Goal: Information Seeking & Learning: Check status

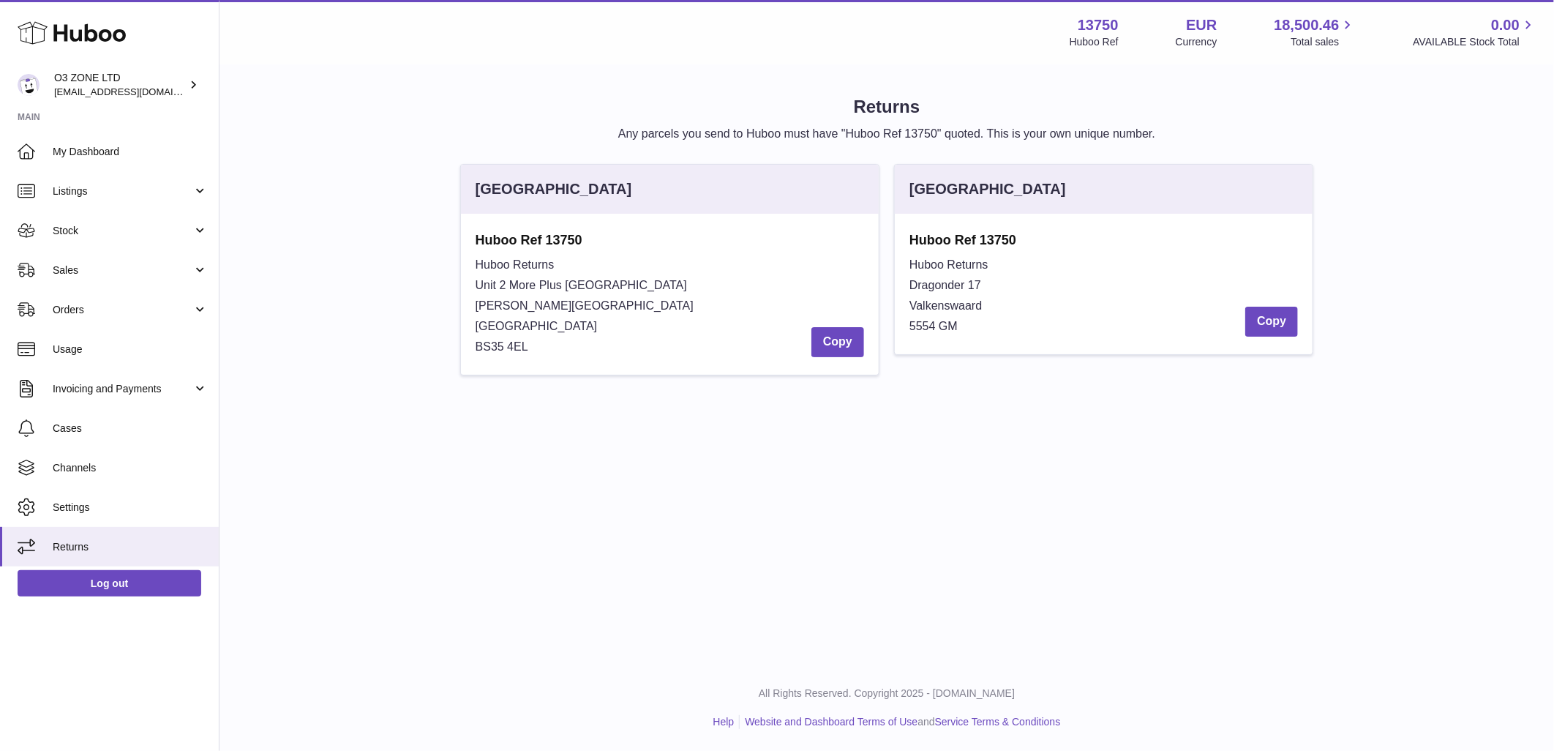
click at [1099, 618] on div "Menu Huboo 13750 Huboo Ref EUR Currency 18,500.46 Total sales 0.00 AVAILABLE St…" at bounding box center [886, 332] width 1334 height 664
drag, startPoint x: 114, startPoint y: 278, endPoint x: 135, endPoint y: 285, distance: 22.4
click at [114, 279] on link "Sales" at bounding box center [109, 270] width 219 height 40
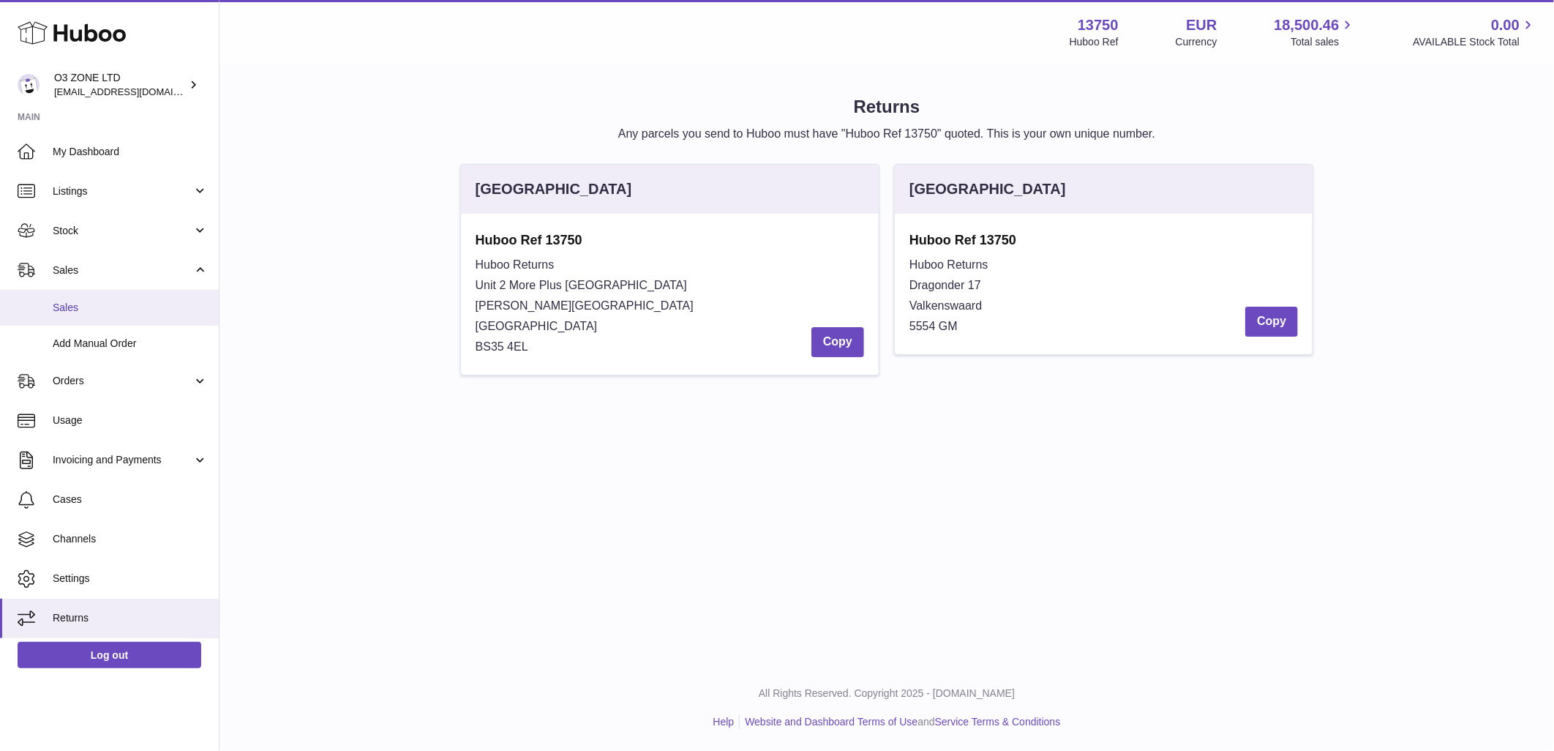
click at [108, 302] on span "Sales" at bounding box center [130, 308] width 155 height 14
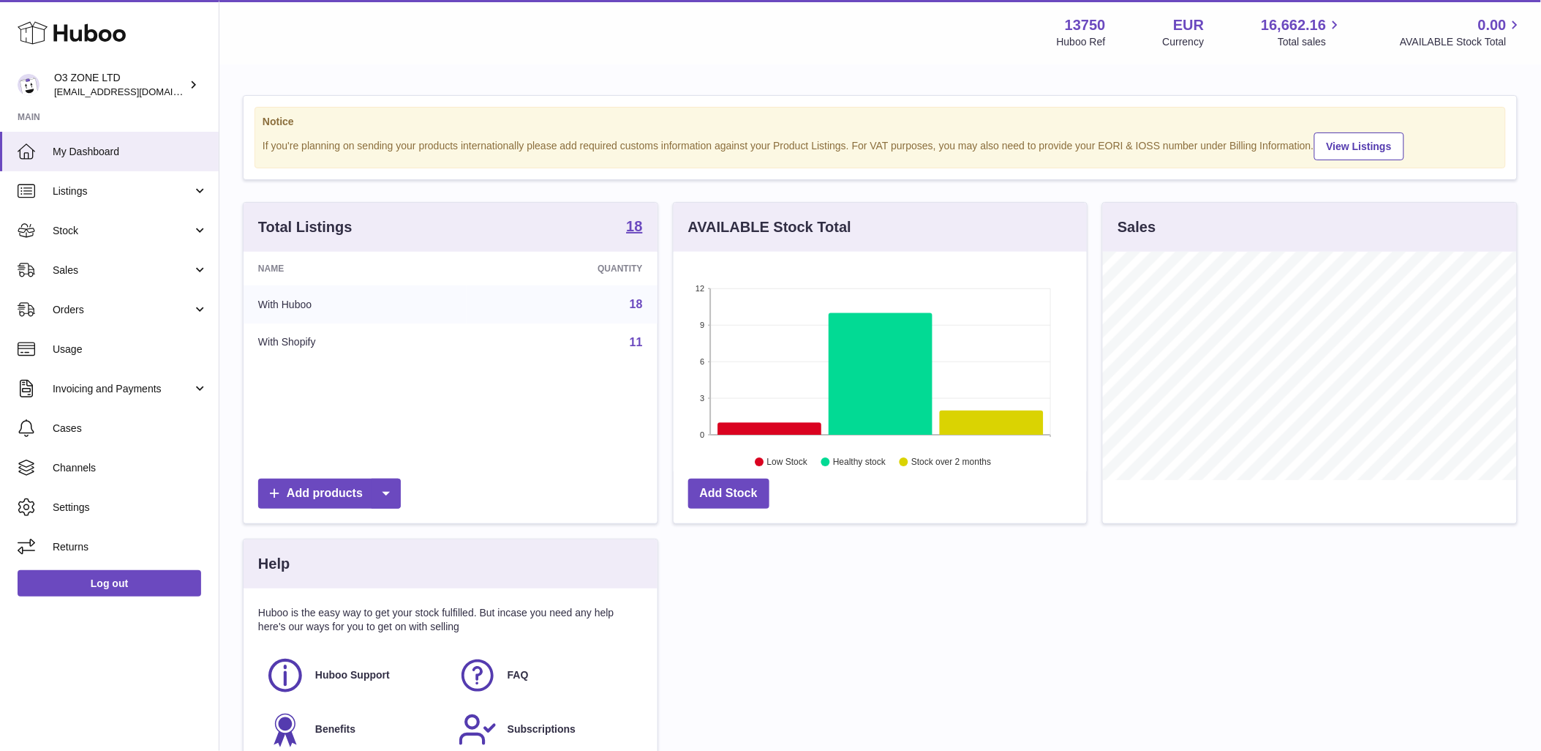
scroll to position [228, 413]
drag, startPoint x: 95, startPoint y: 274, endPoint x: 107, endPoint y: 317, distance: 44.7
click at [94, 273] on span "Sales" at bounding box center [123, 270] width 140 height 14
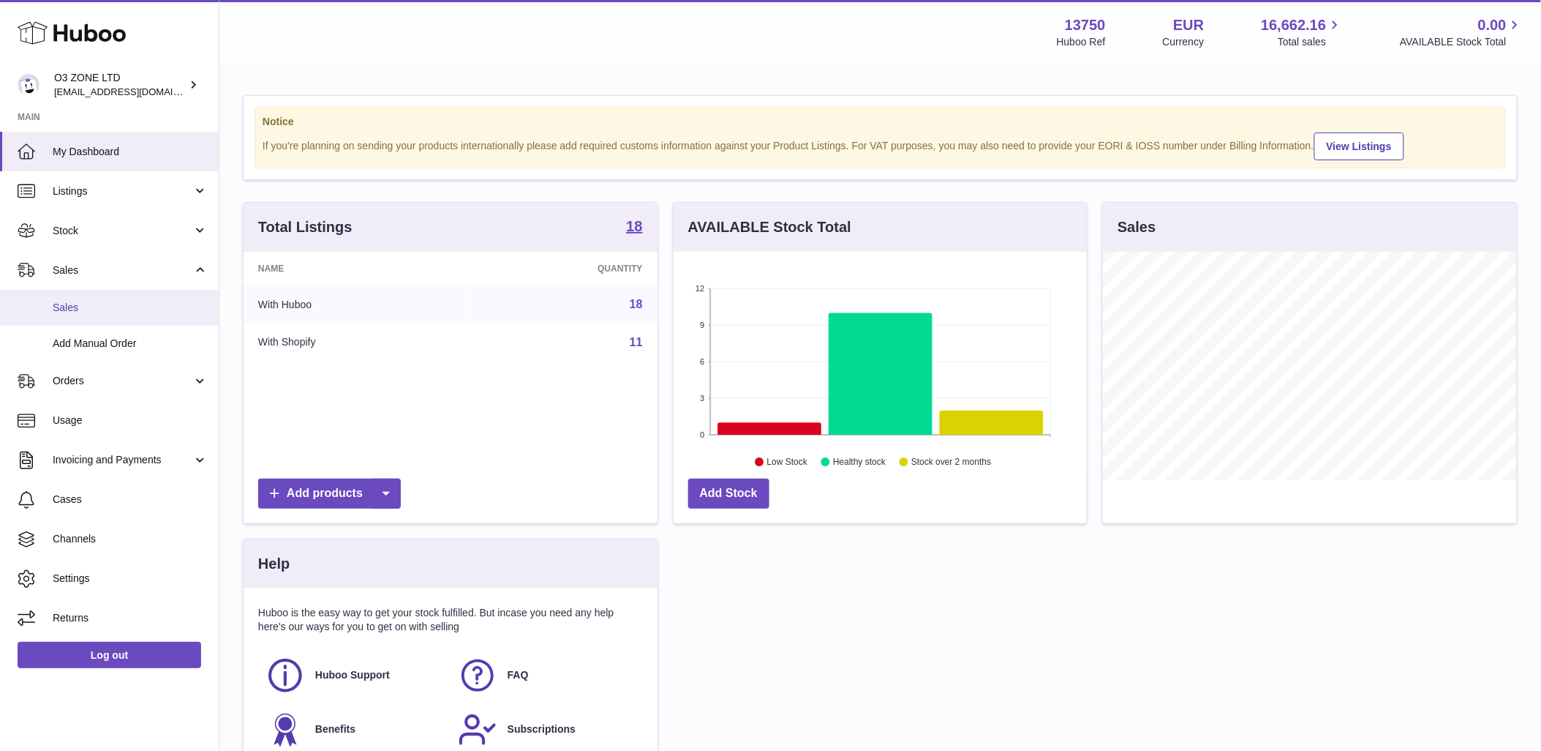
click at [98, 301] on span "Sales" at bounding box center [130, 308] width 155 height 14
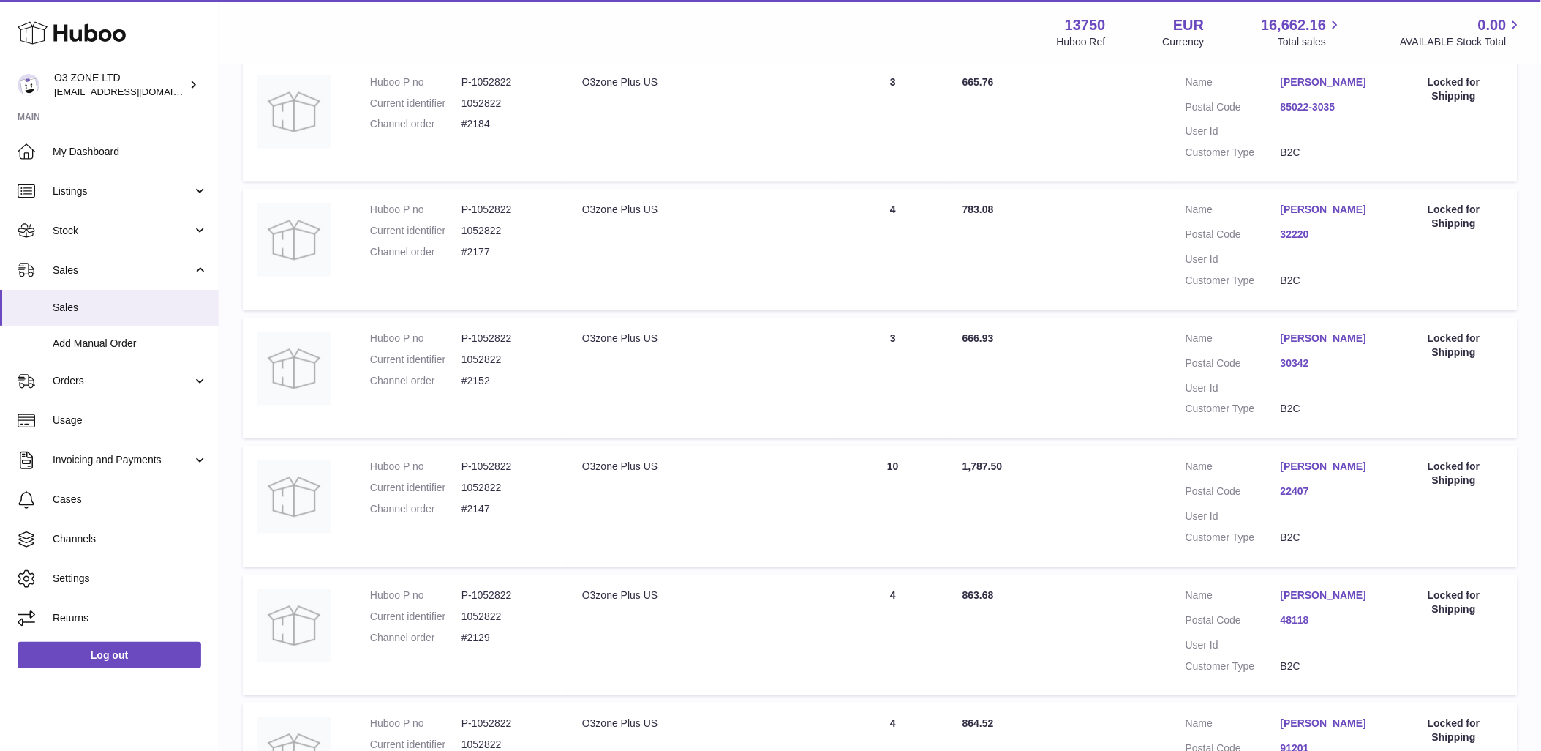
scroll to position [1080, 0]
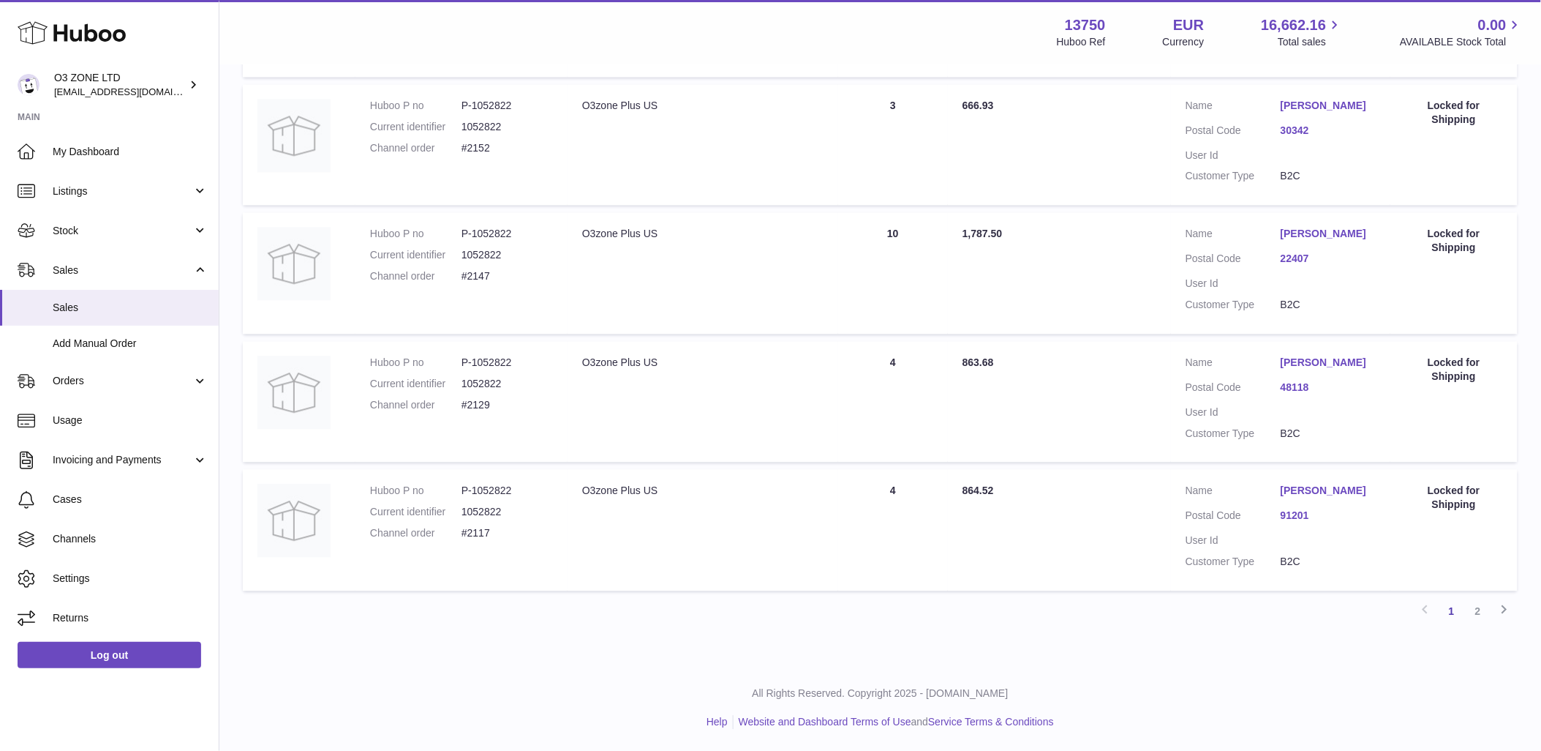
click at [1472, 616] on link "2" at bounding box center [1478, 611] width 26 height 26
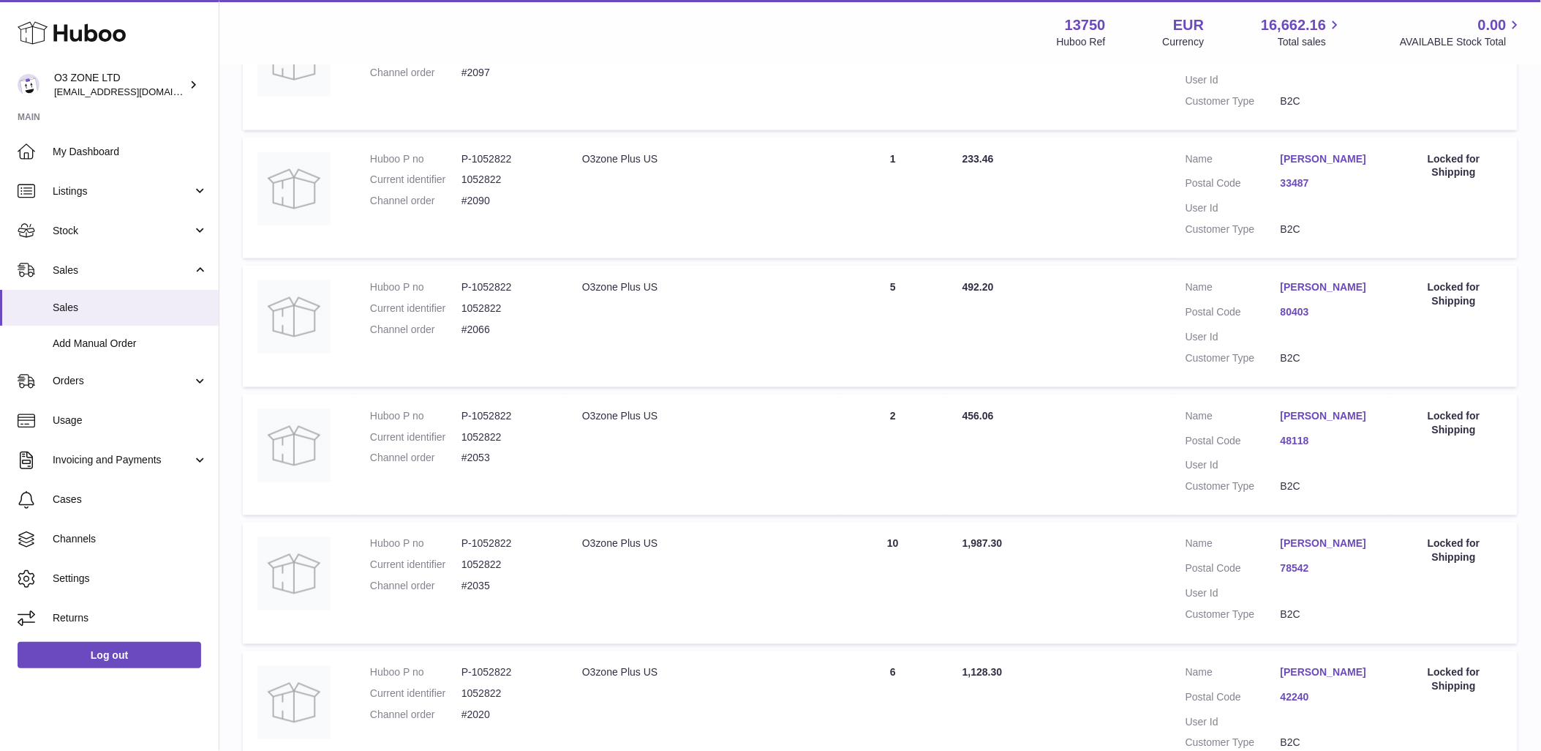
scroll to position [925, 0]
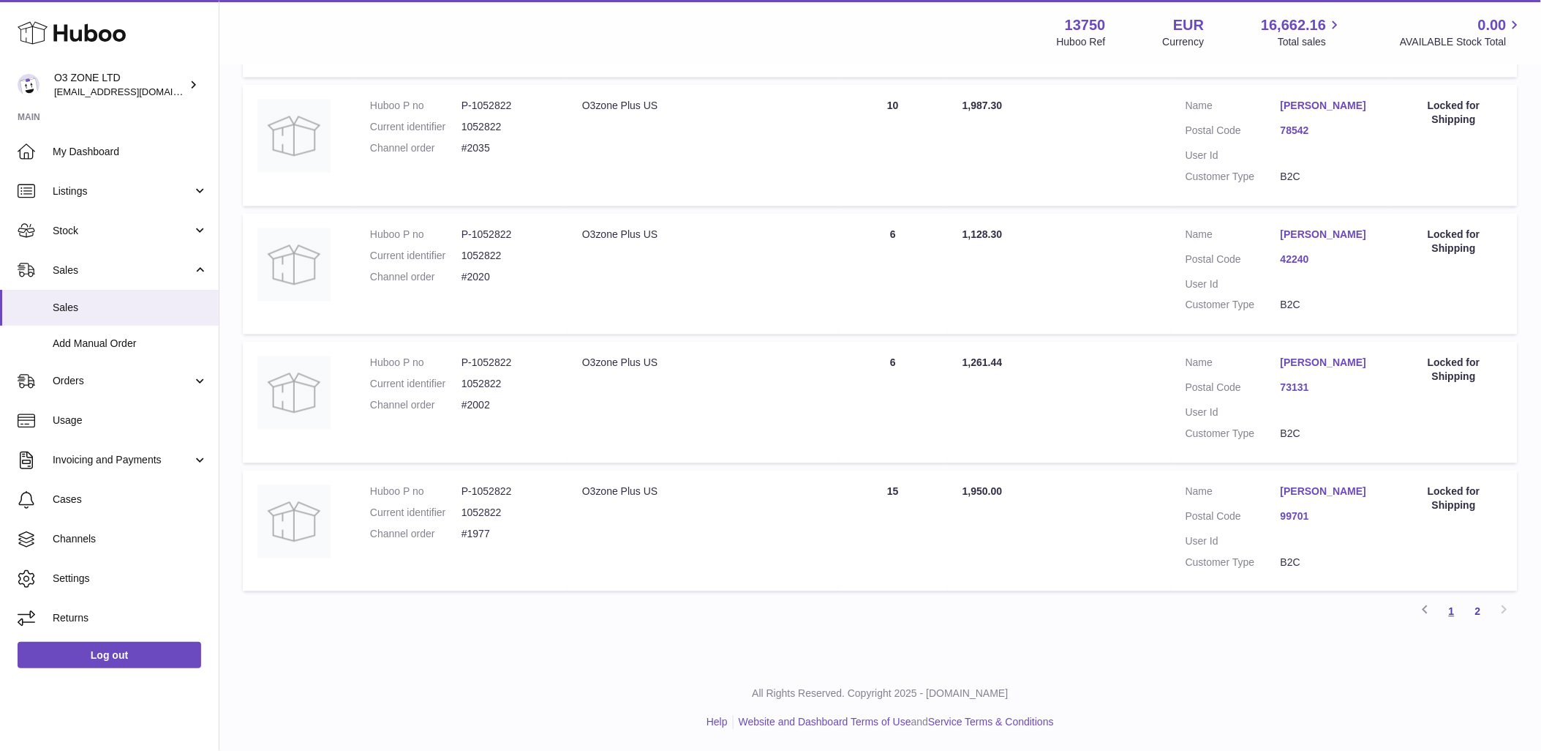
click at [1456, 622] on link "1" at bounding box center [1452, 611] width 26 height 26
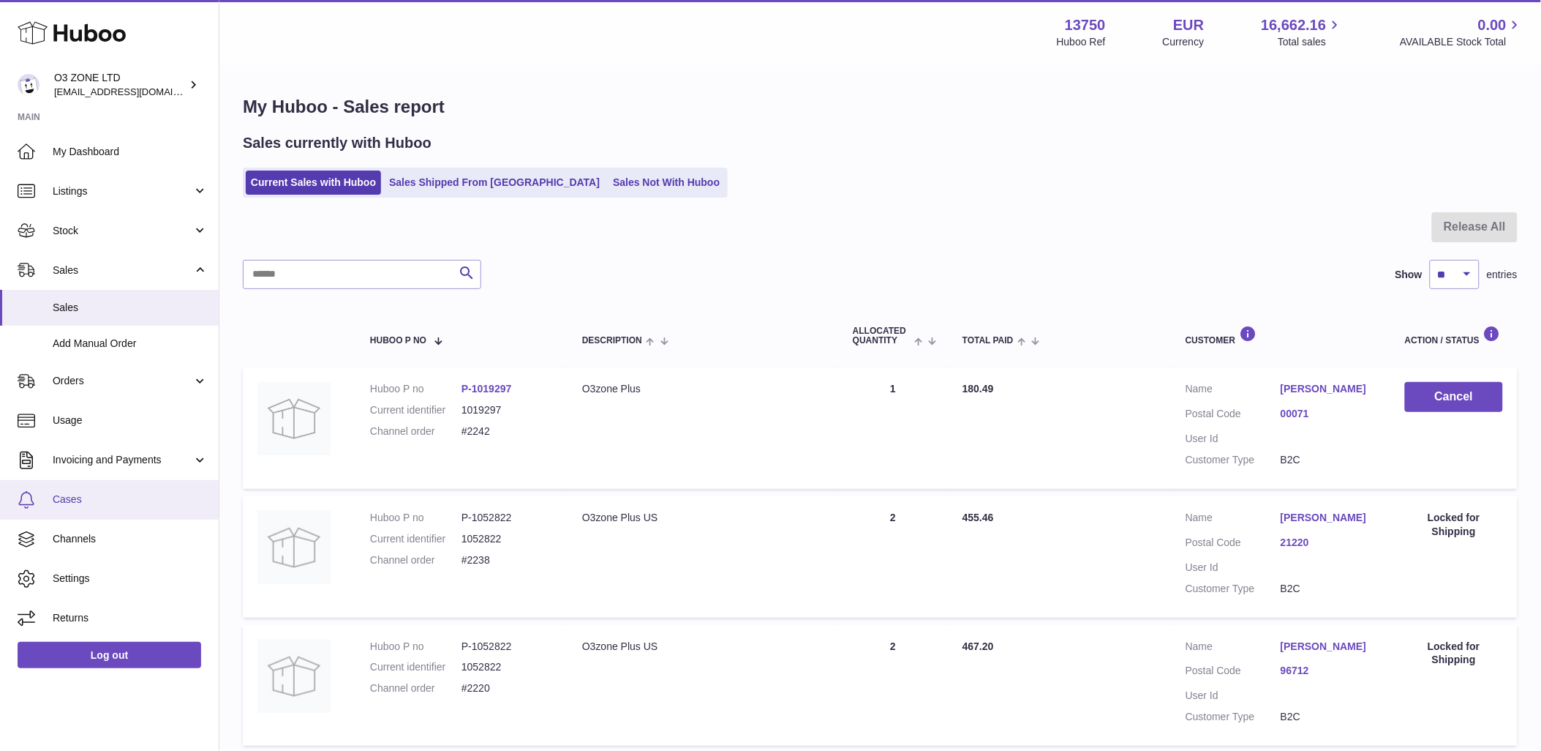
click at [62, 505] on span "Cases" at bounding box center [130, 499] width 155 height 14
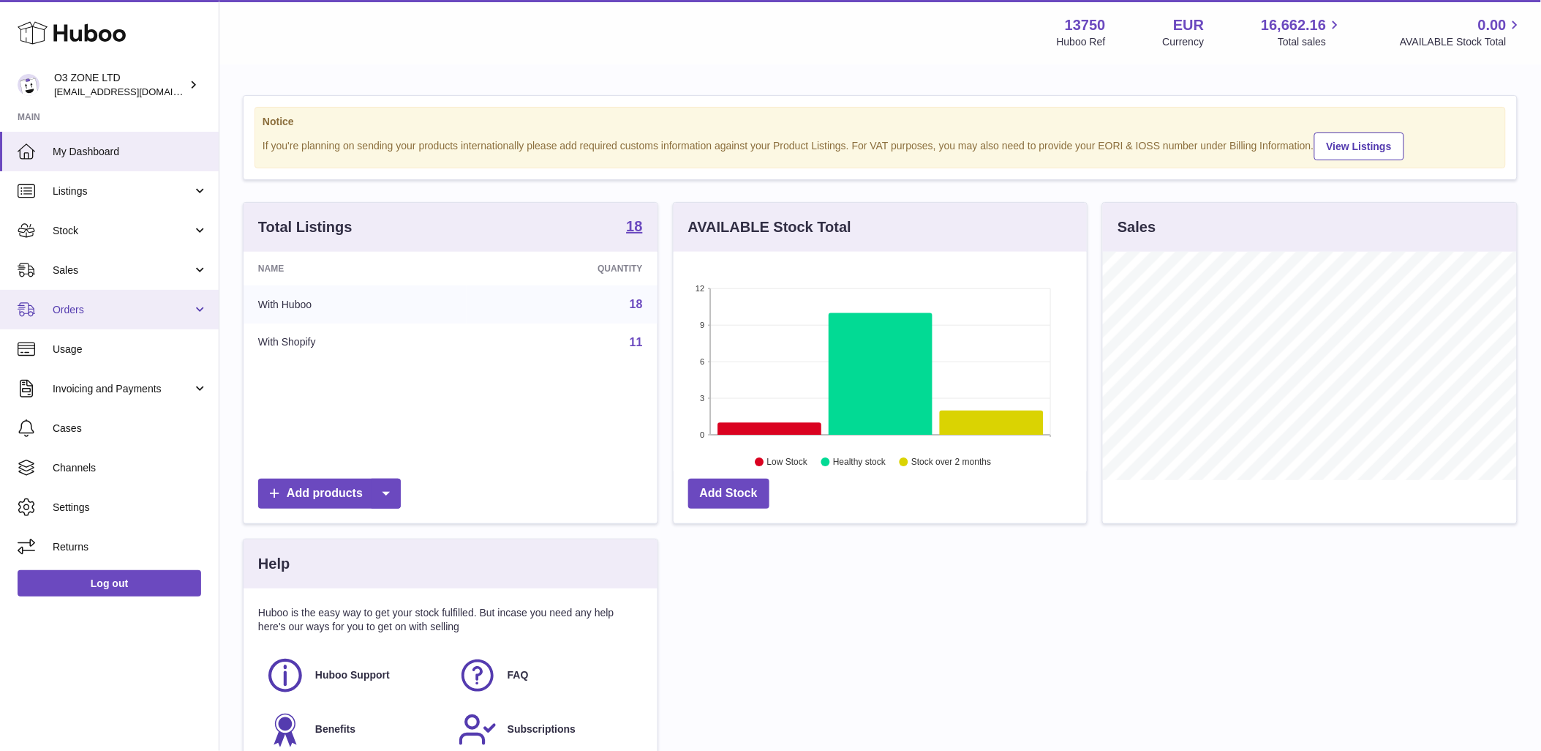
scroll to position [228, 413]
drag, startPoint x: 66, startPoint y: 272, endPoint x: 67, endPoint y: 280, distance: 8.2
click at [67, 272] on span "Sales" at bounding box center [123, 270] width 140 height 14
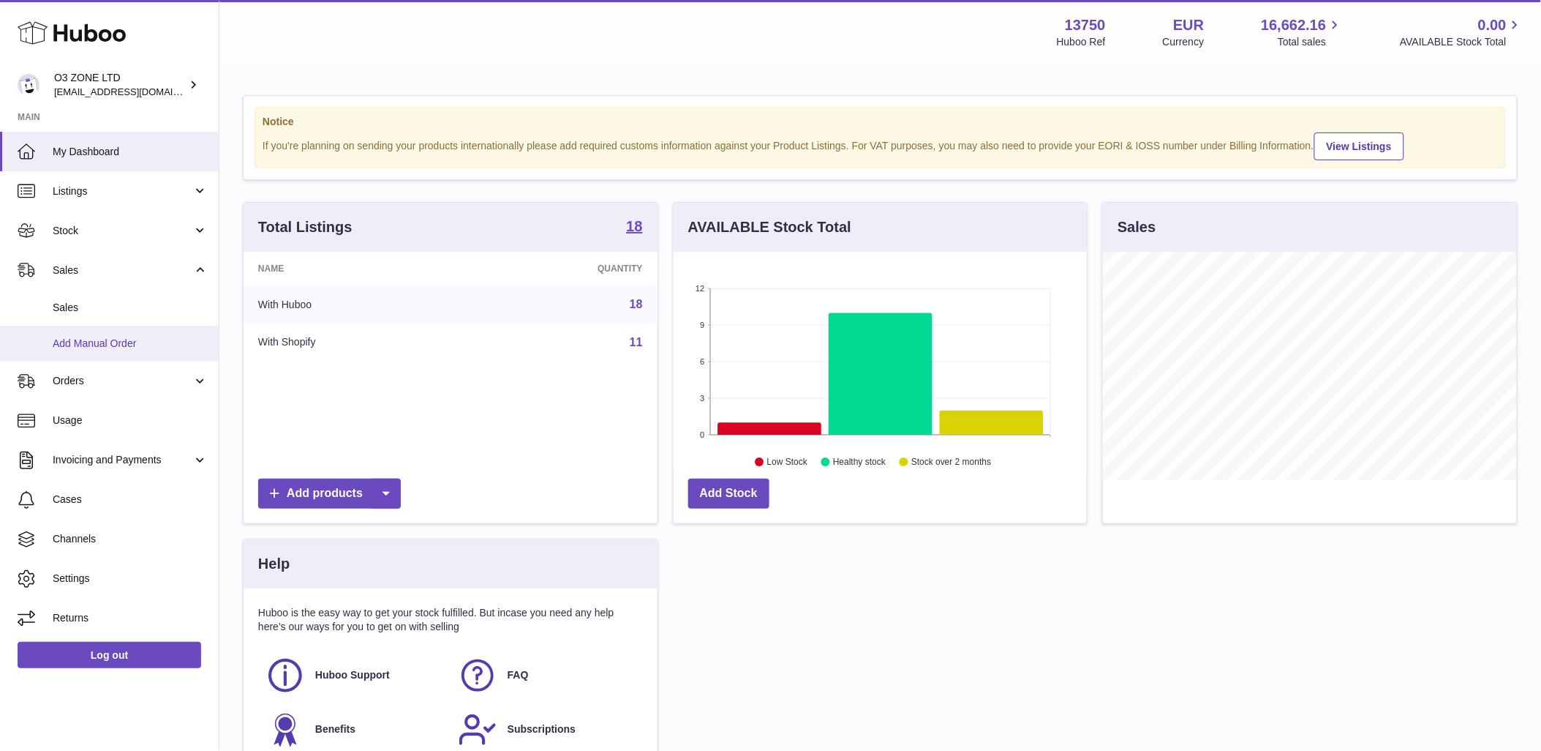
drag, startPoint x: 69, startPoint y: 301, endPoint x: 85, endPoint y: 324, distance: 27.4
click at [72, 303] on span "Sales" at bounding box center [130, 308] width 155 height 14
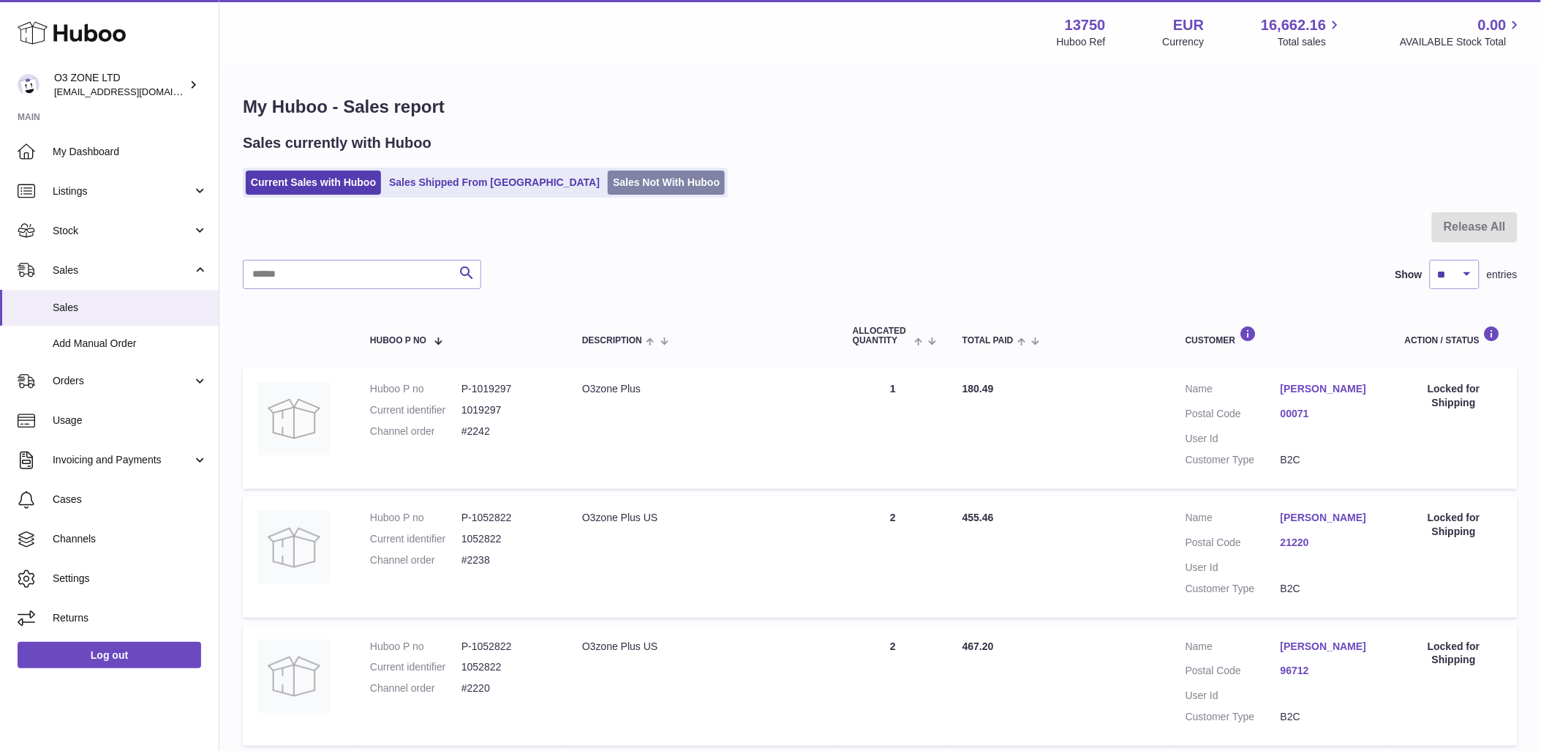
click at [608, 184] on link "Sales Not With Huboo" at bounding box center [666, 182] width 117 height 24
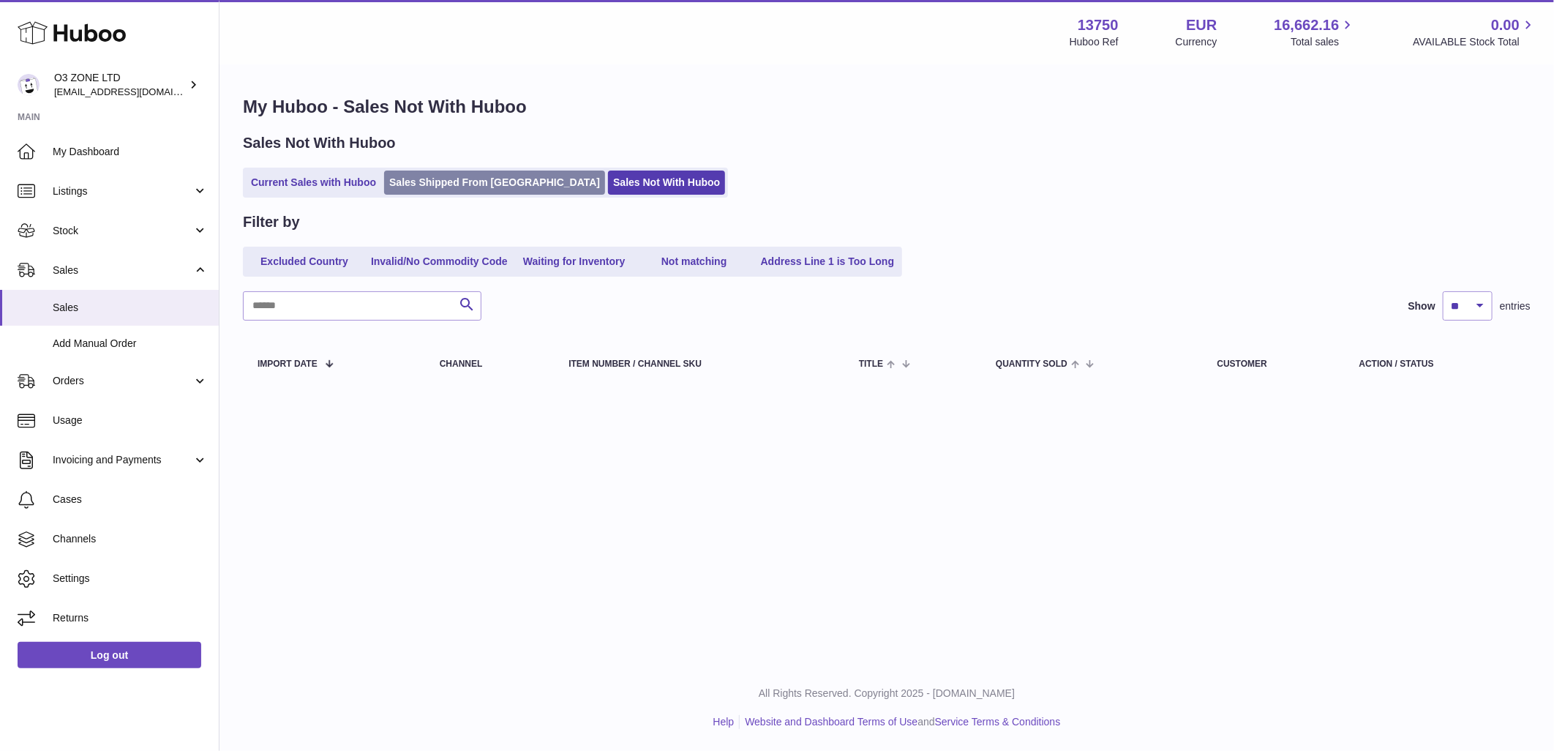
click at [470, 184] on link "Sales Shipped From [GEOGRAPHIC_DATA]" at bounding box center [494, 182] width 221 height 24
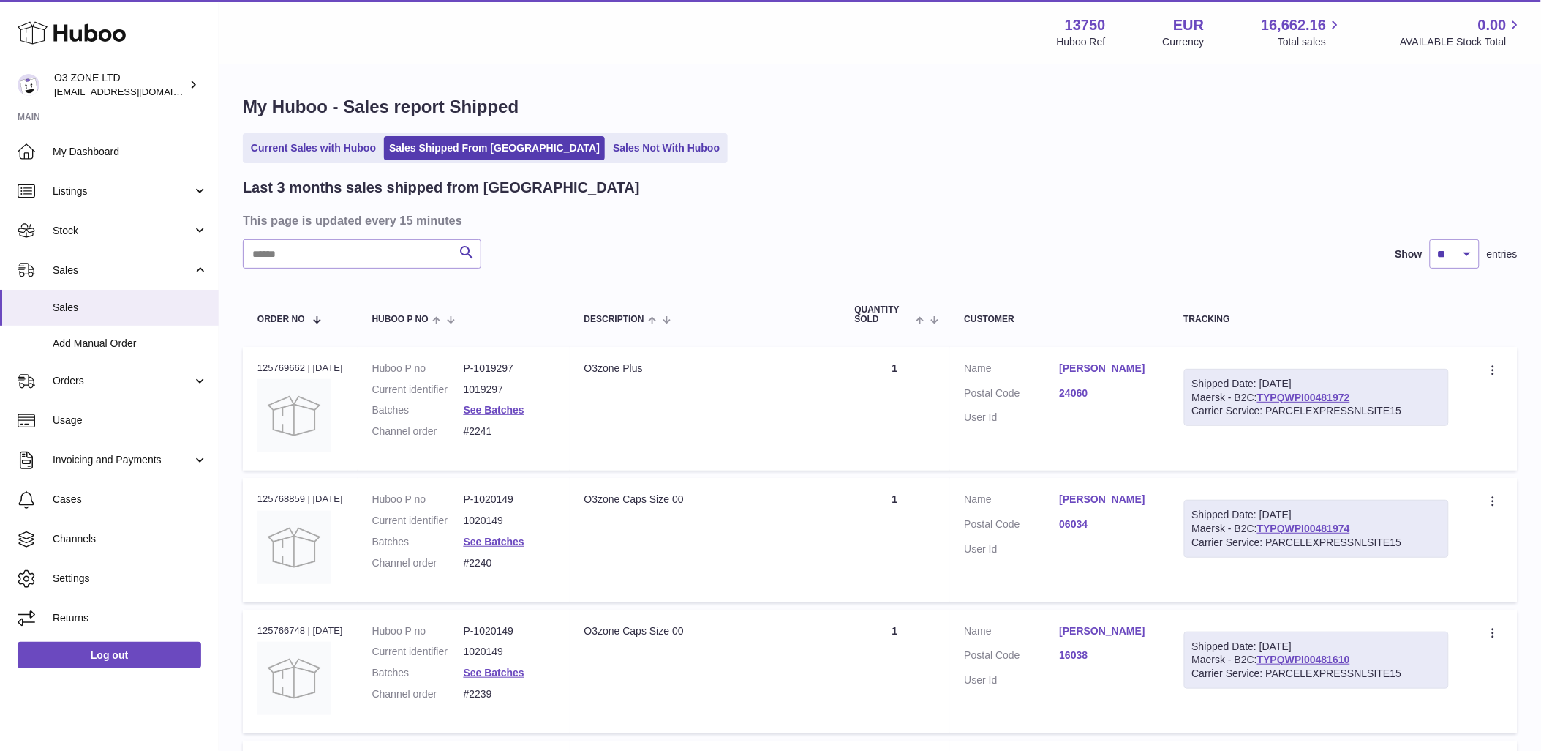
drag, startPoint x: 304, startPoint y: 152, endPoint x: 316, endPoint y: 166, distance: 18.6
click at [304, 152] on link "Current Sales with Huboo" at bounding box center [313, 148] width 135 height 24
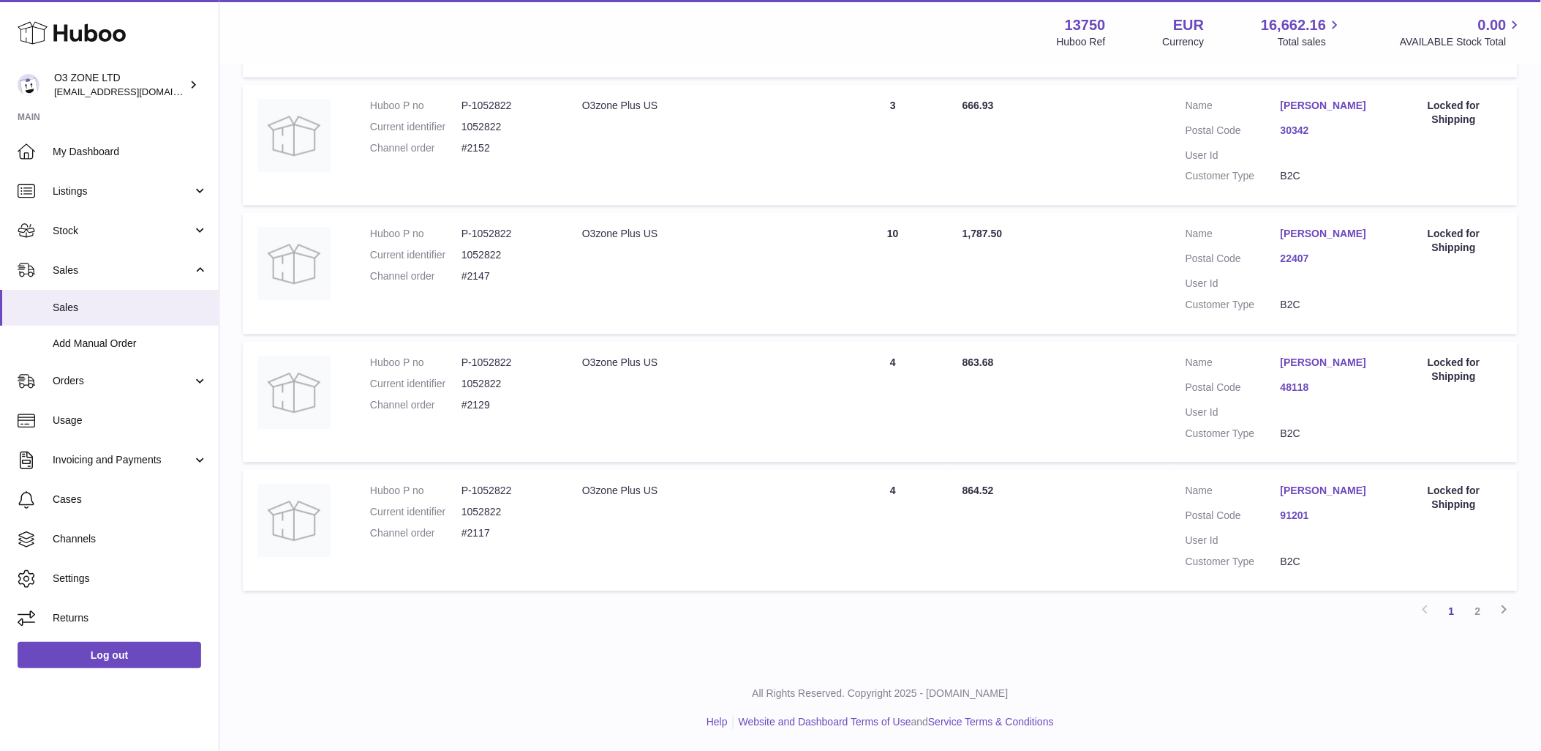
scroll to position [1080, 0]
click at [1478, 612] on link "2" at bounding box center [1478, 611] width 26 height 26
